Goal: Information Seeking & Learning: Learn about a topic

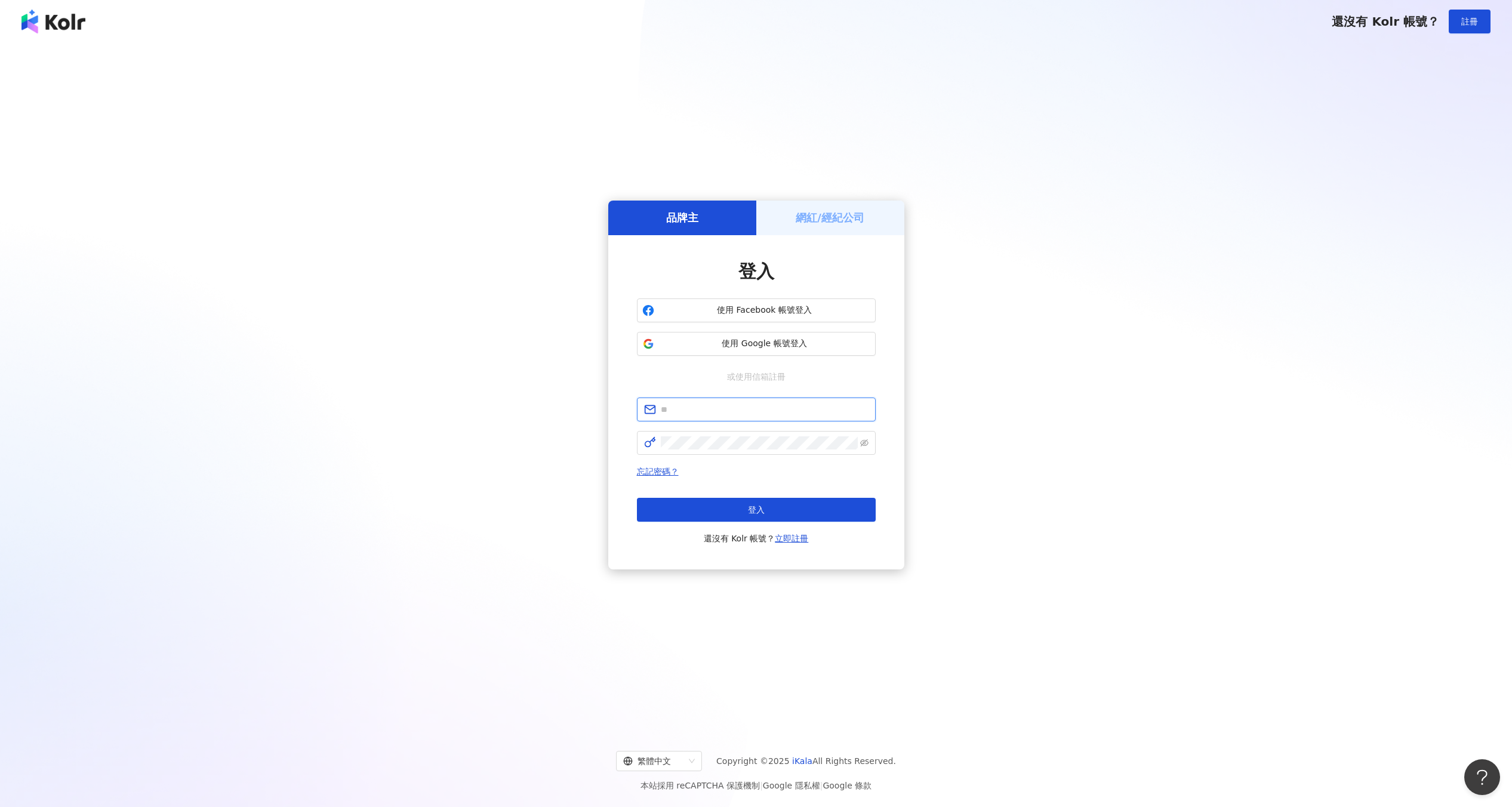
type input "**********"
click at [688, 492] on div "忘記密碼？ 登入 還沒有 Kolr 帳號？ 立即註冊" at bounding box center [757, 505] width 239 height 81
click at [688, 507] on button "登入" at bounding box center [757, 510] width 239 height 24
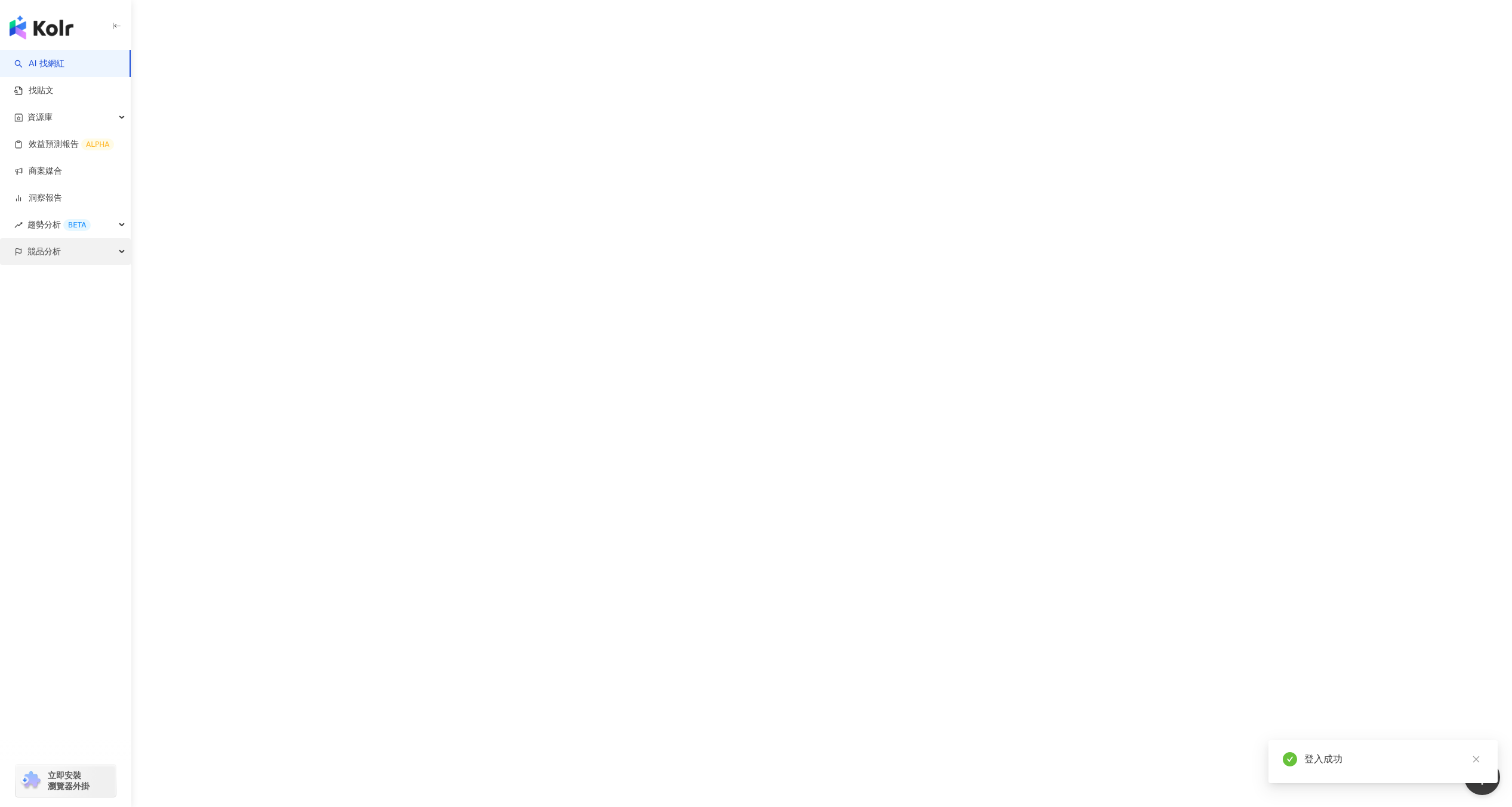
click at [47, 258] on span "競品分析" at bounding box center [45, 252] width 34 height 27
click at [51, 300] on link "關鍵字提及分析" at bounding box center [58, 306] width 59 height 12
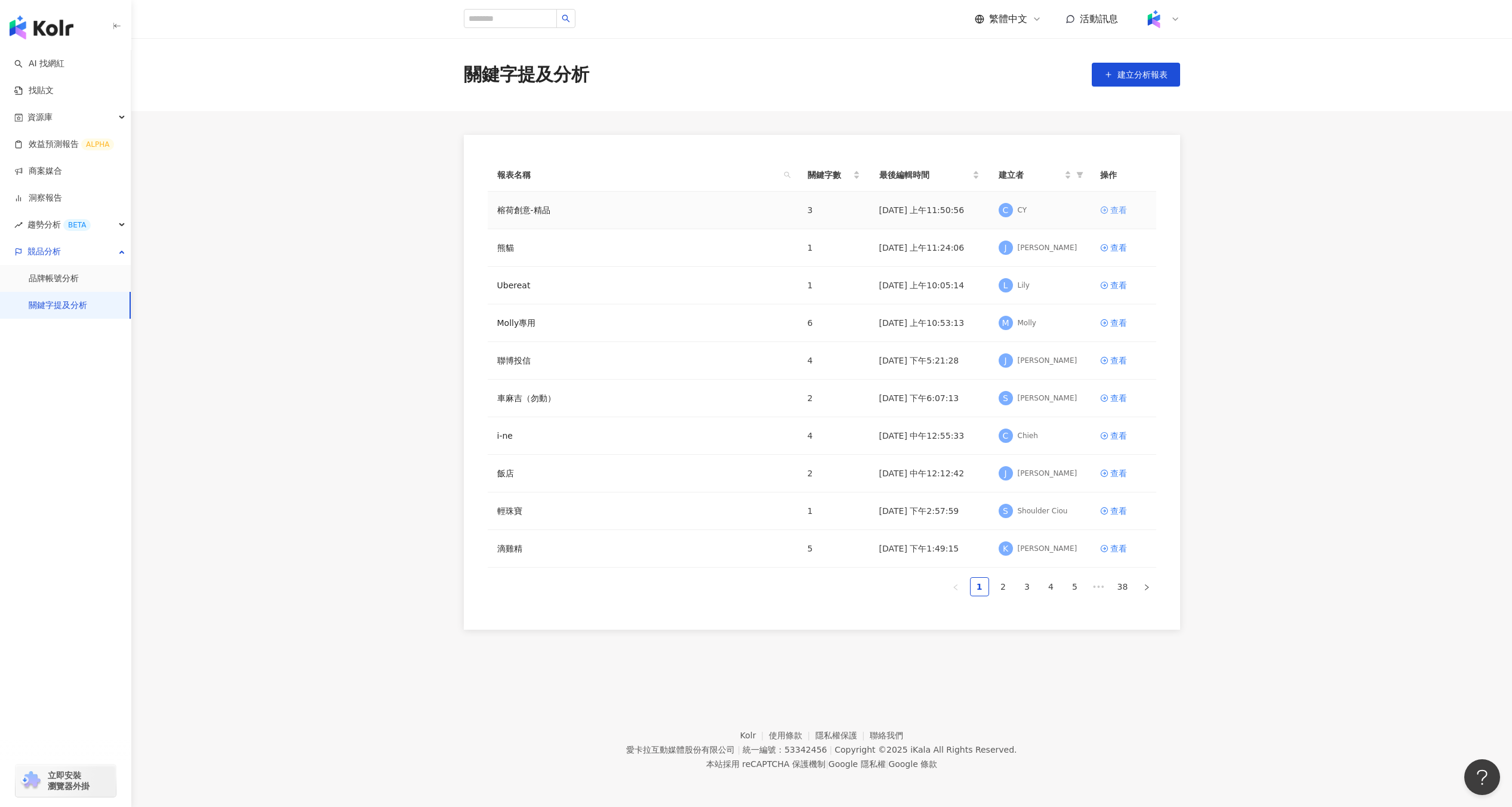
click at [1111, 204] on div "查看" at bounding box center [1119, 210] width 17 height 13
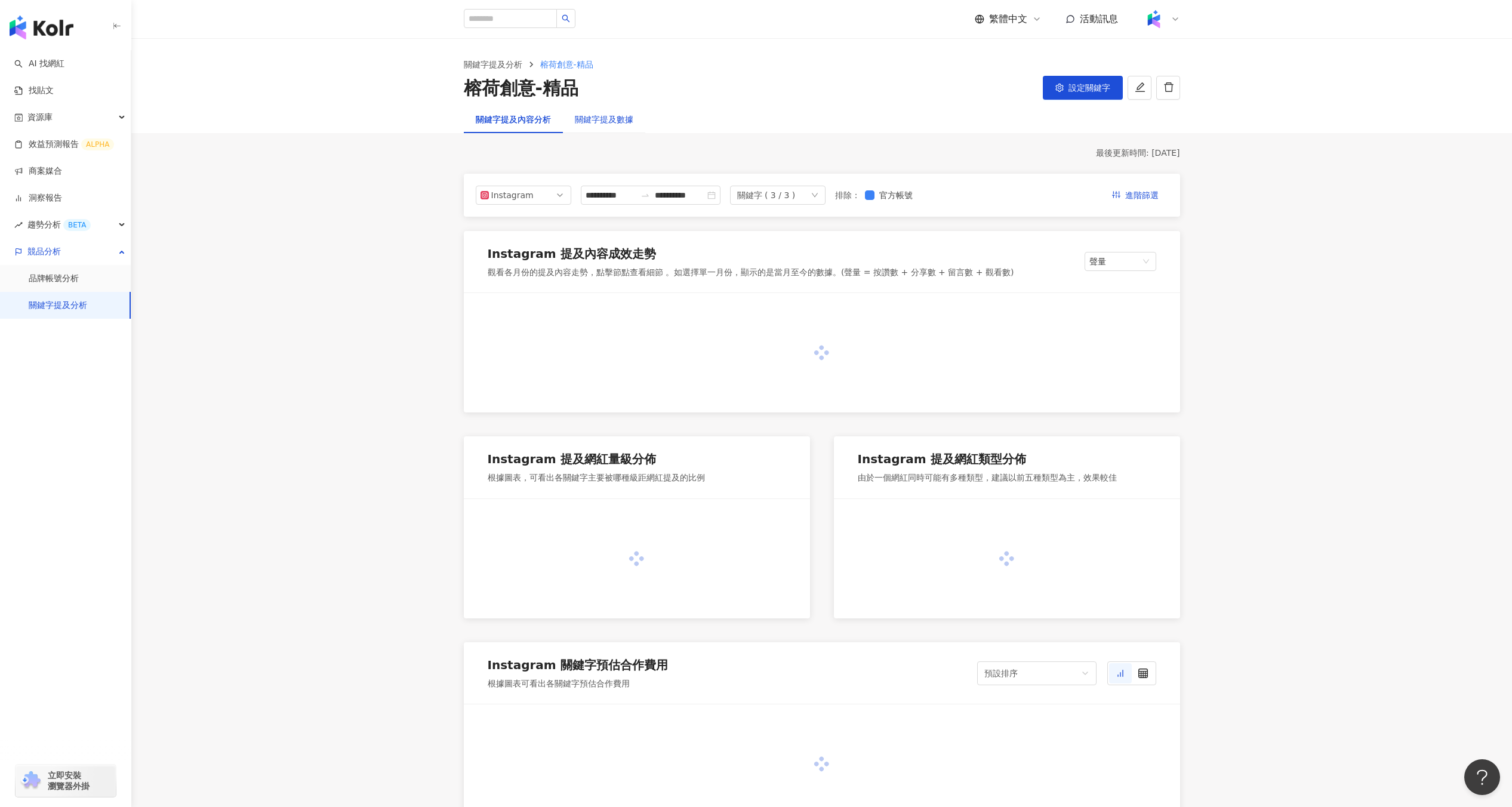
click at [622, 120] on div "關鍵字提及數據" at bounding box center [604, 120] width 59 height 13
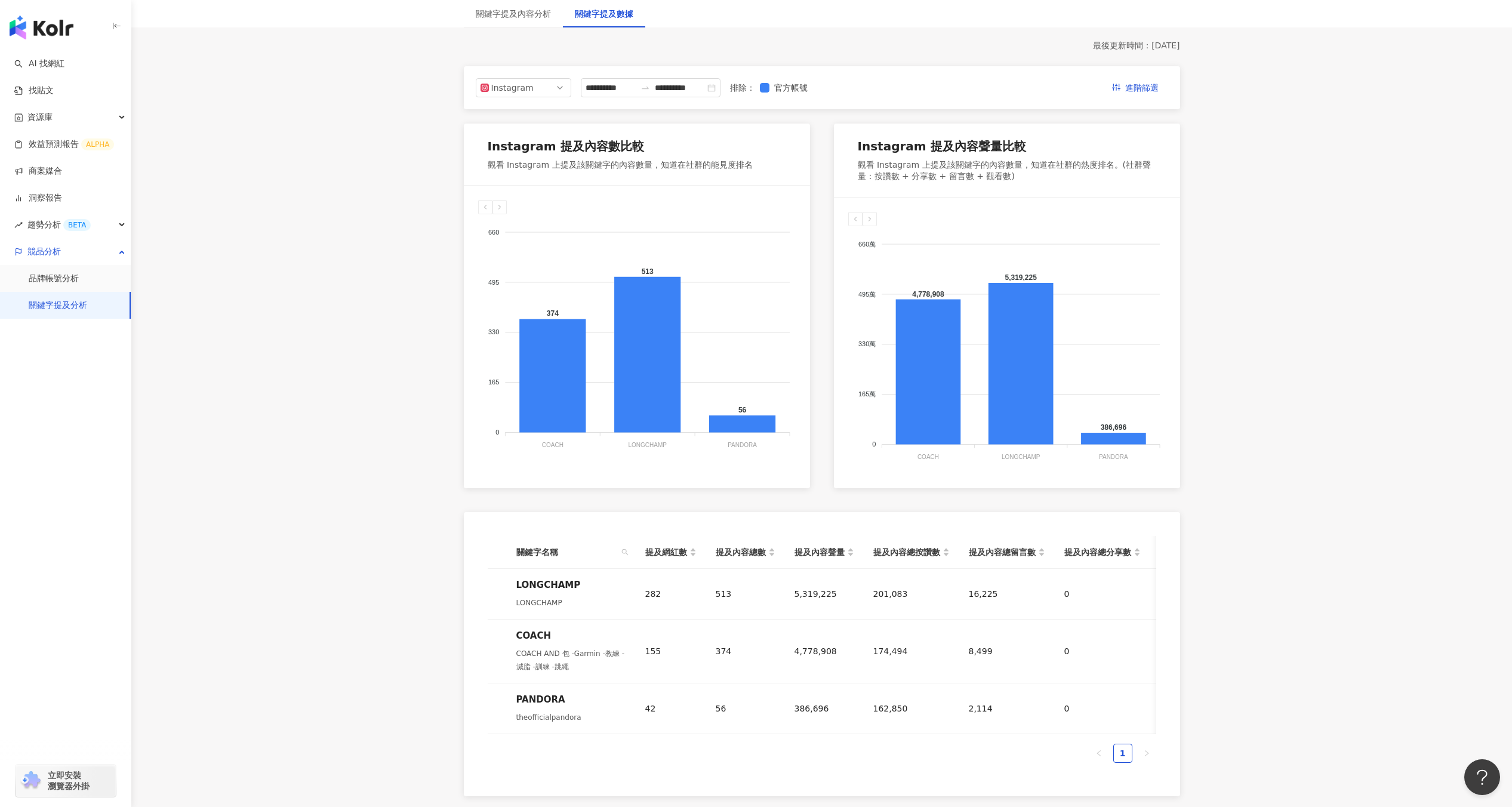
scroll to position [107, 0]
click at [537, 90] on span "Instagram" at bounding box center [523, 89] width 86 height 18
click at [528, 134] on div "Facebook" at bounding box center [516, 136] width 39 height 13
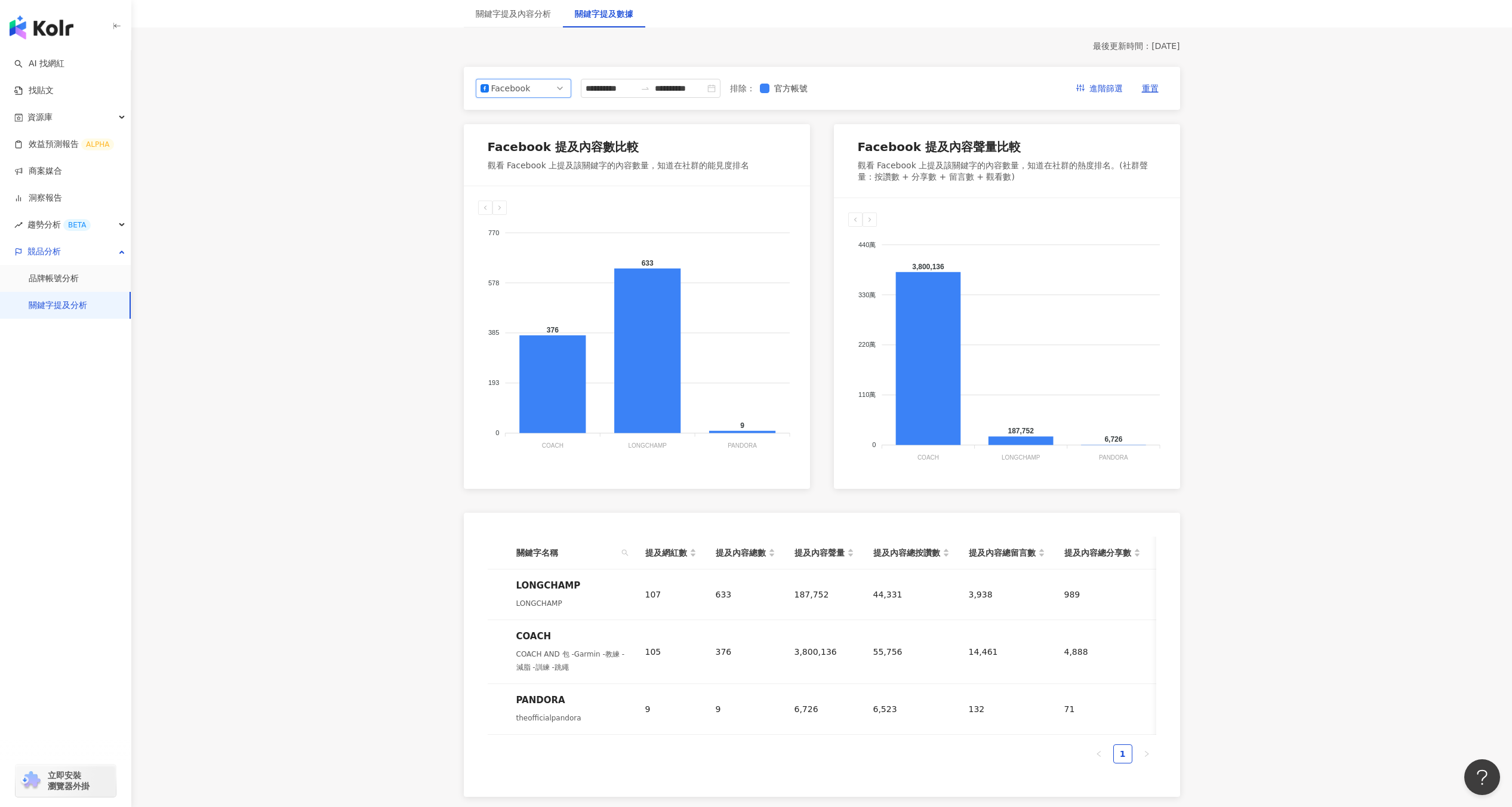
click at [534, 79] on span "Facebook" at bounding box center [523, 89] width 86 height 18
click at [517, 176] on div "Threads" at bounding box center [516, 176] width 39 height 13
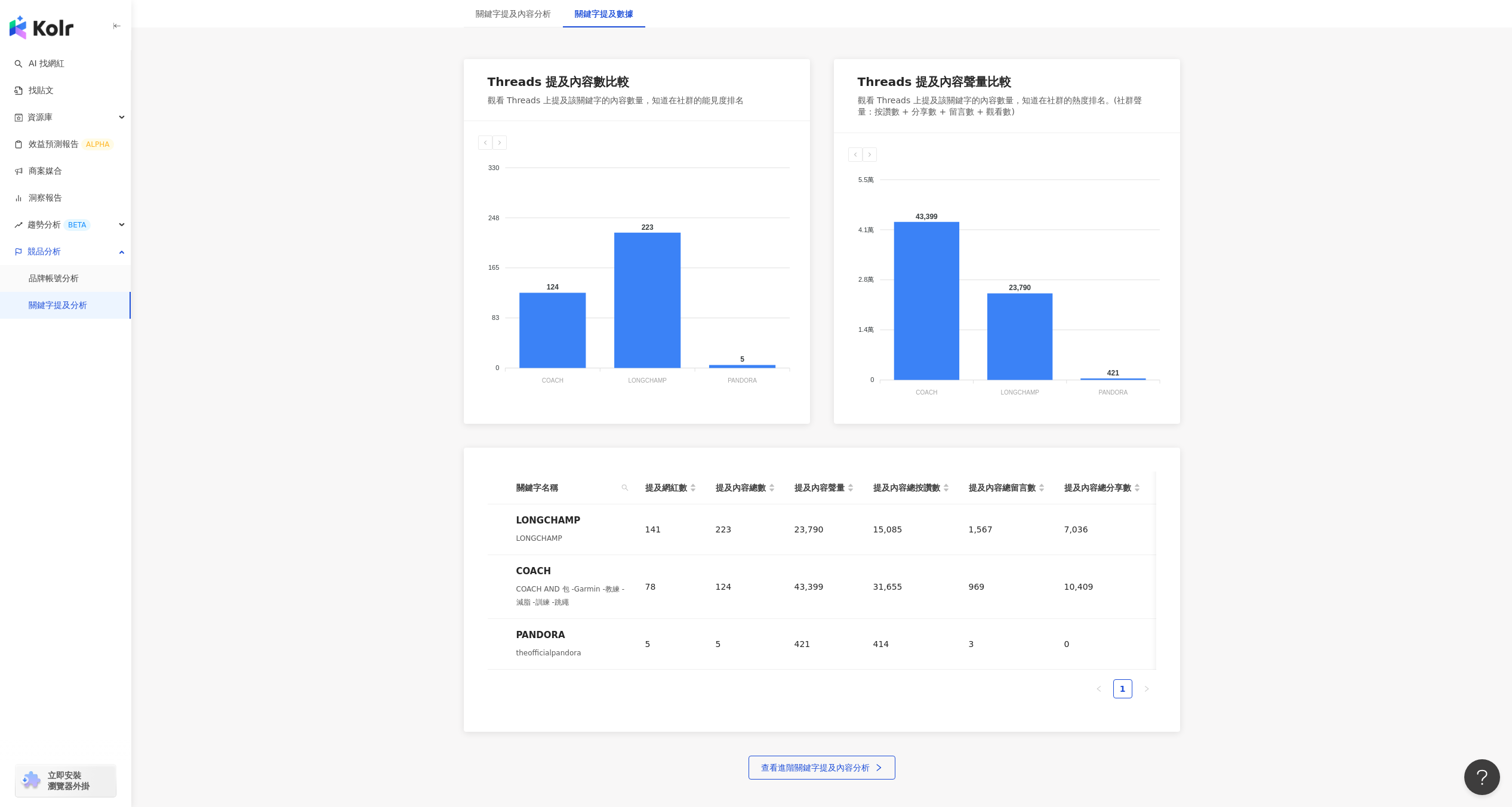
scroll to position [0, 0]
